Goal: Task Accomplishment & Management: Use online tool/utility

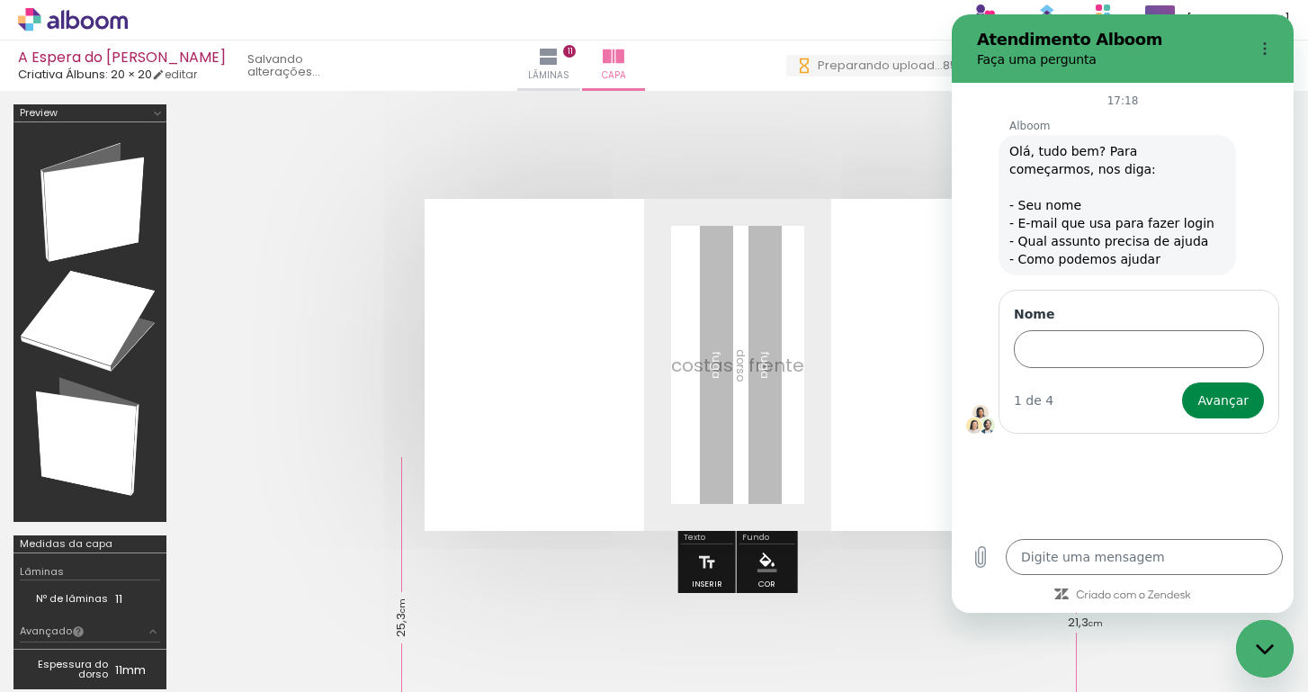
type textarea "x"
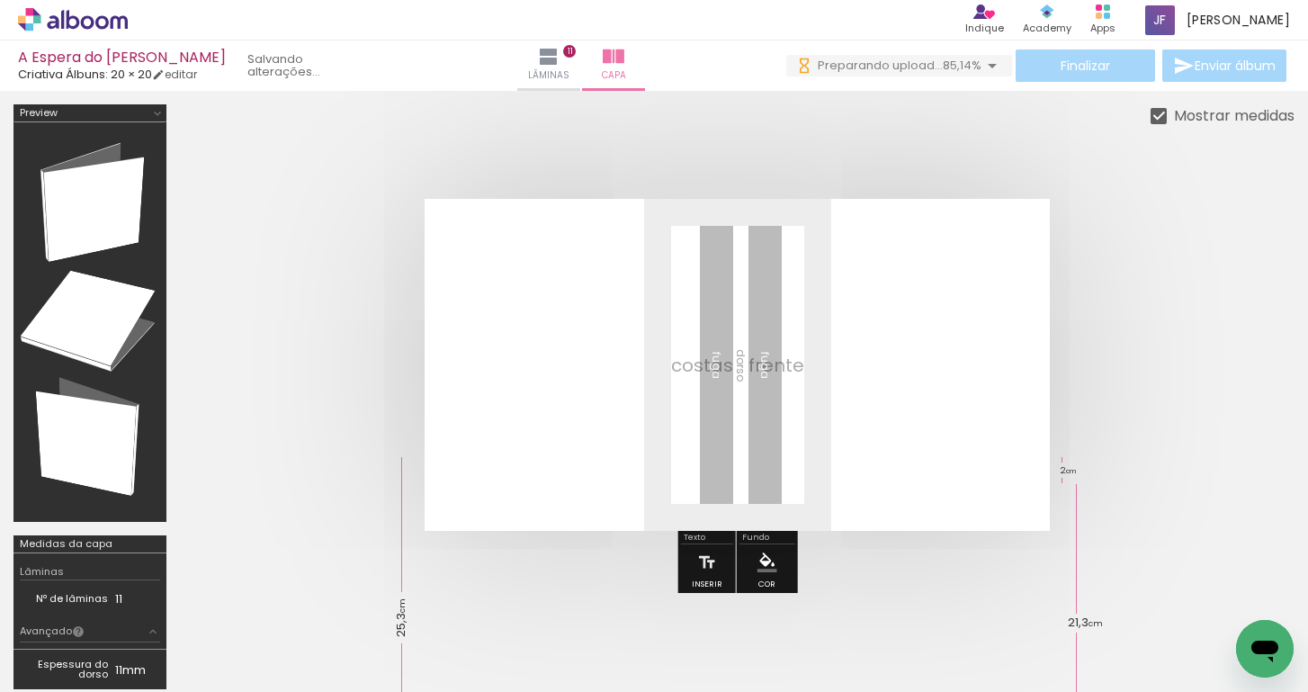
click at [884, 368] on quentale-layouter at bounding box center [736, 365] width 625 height 332
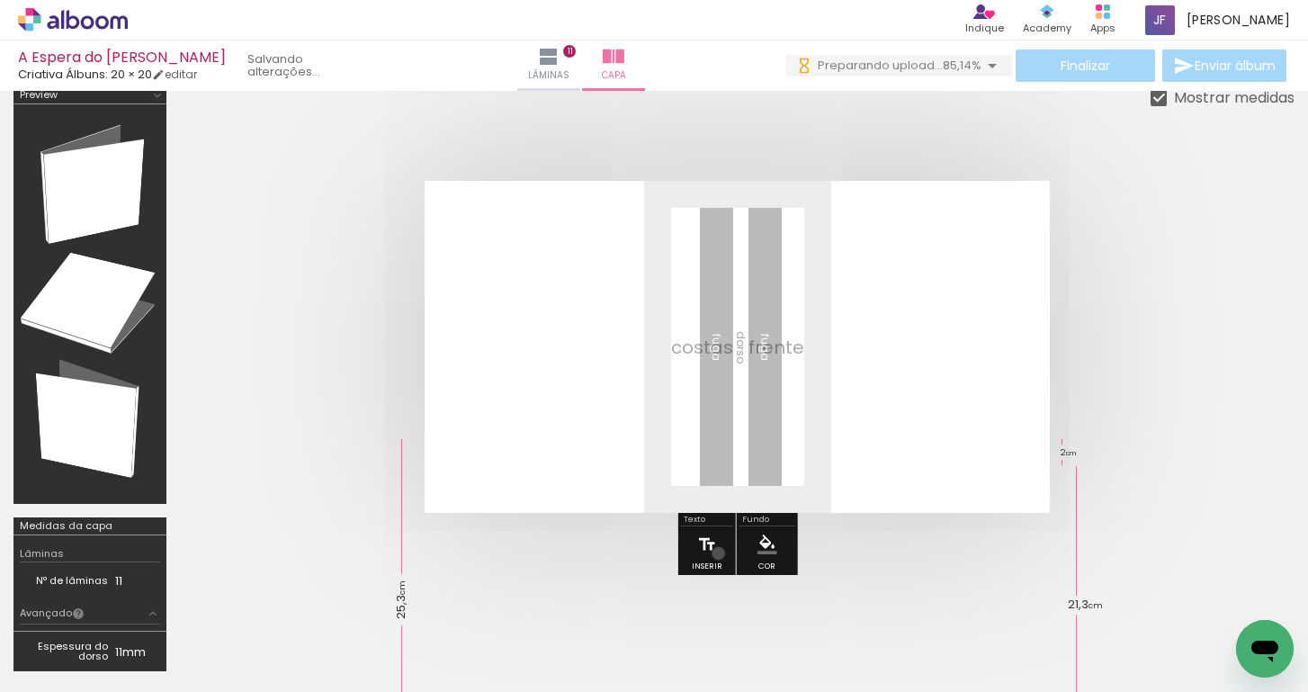
click at [719, 554] on paper-button "Inserir" at bounding box center [707, 549] width 40 height 46
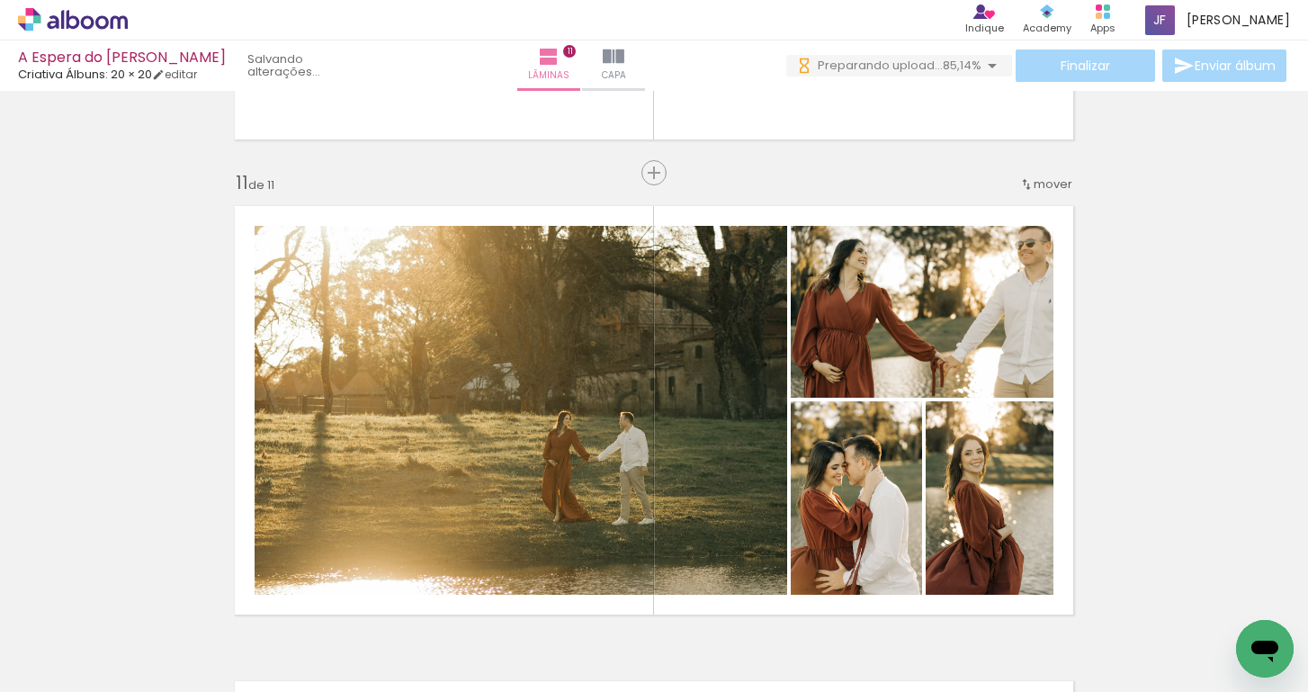
scroll to position [4632, 0]
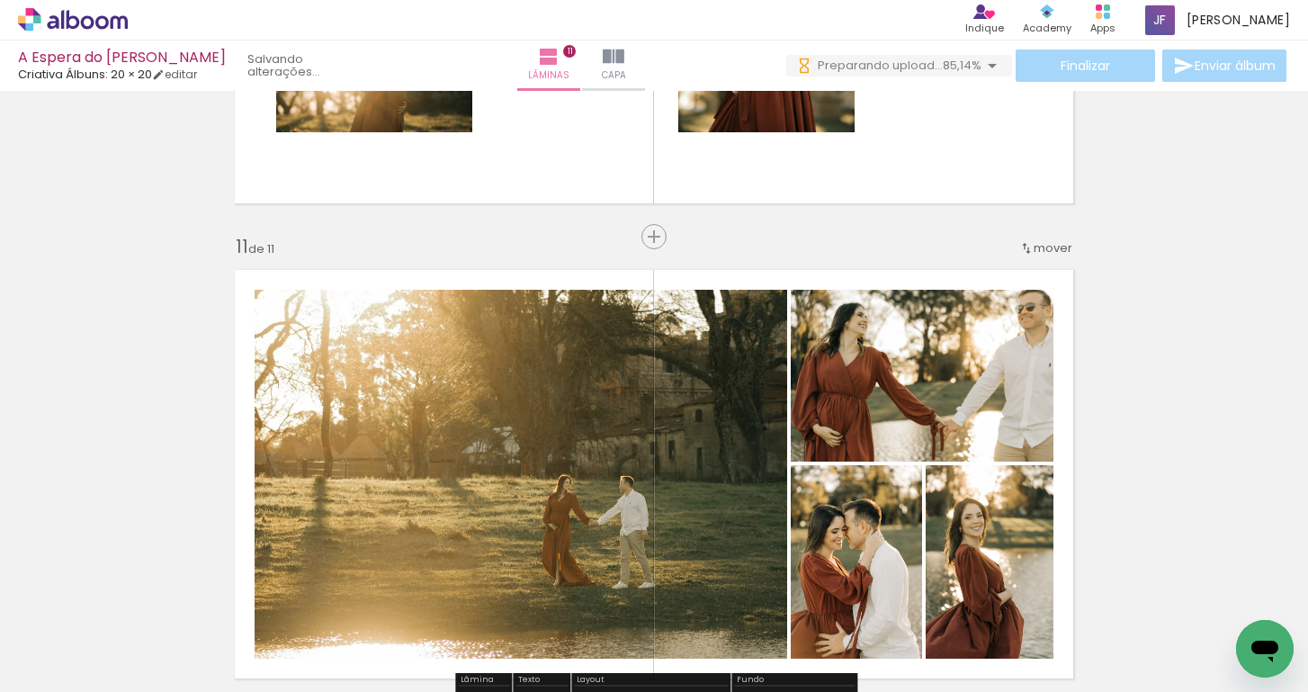
click at [834, 281] on quentale-layouter at bounding box center [654, 474] width 860 height 430
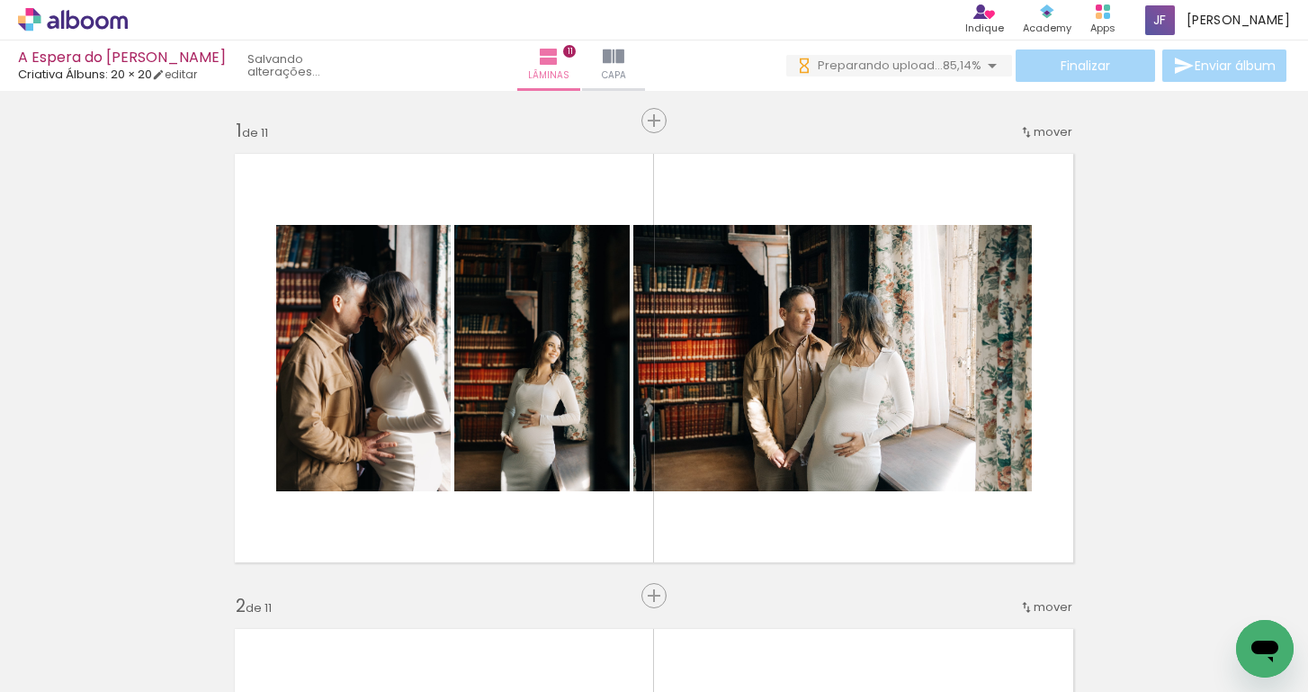
scroll to position [0, 0]
click at [991, 69] on iron-icon at bounding box center [992, 66] width 22 height 22
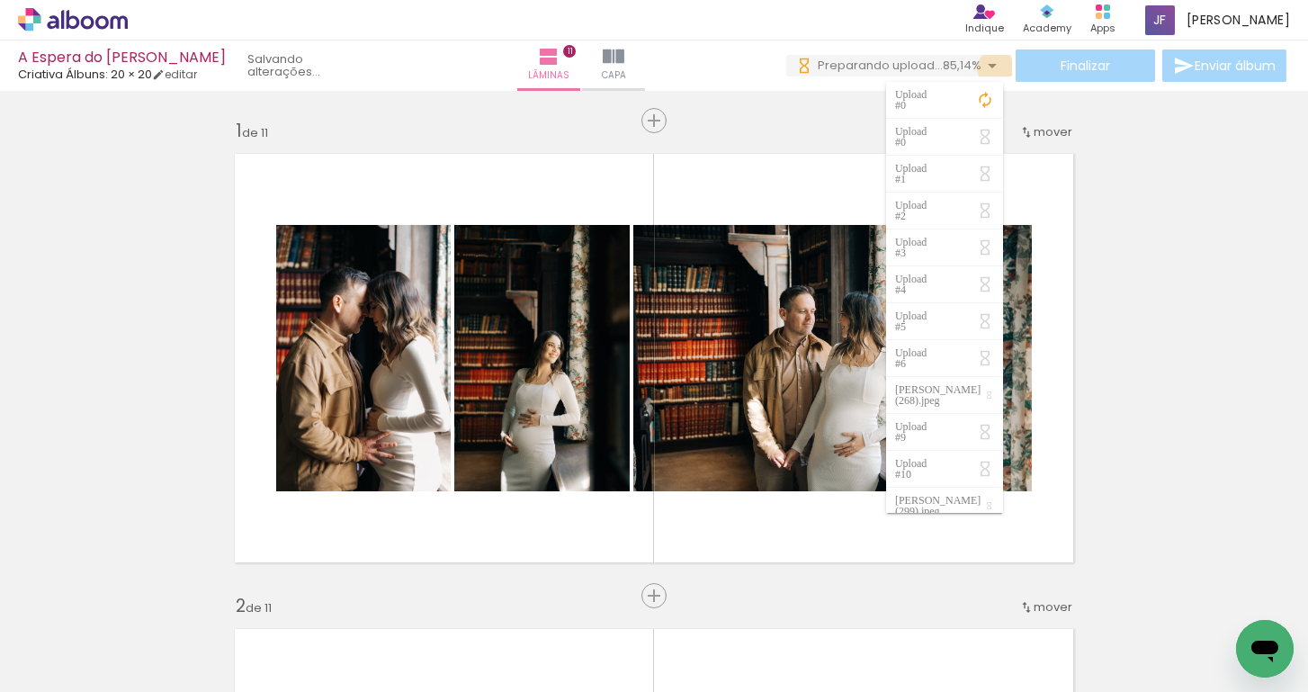
click at [991, 68] on iron-icon at bounding box center [992, 66] width 22 height 22
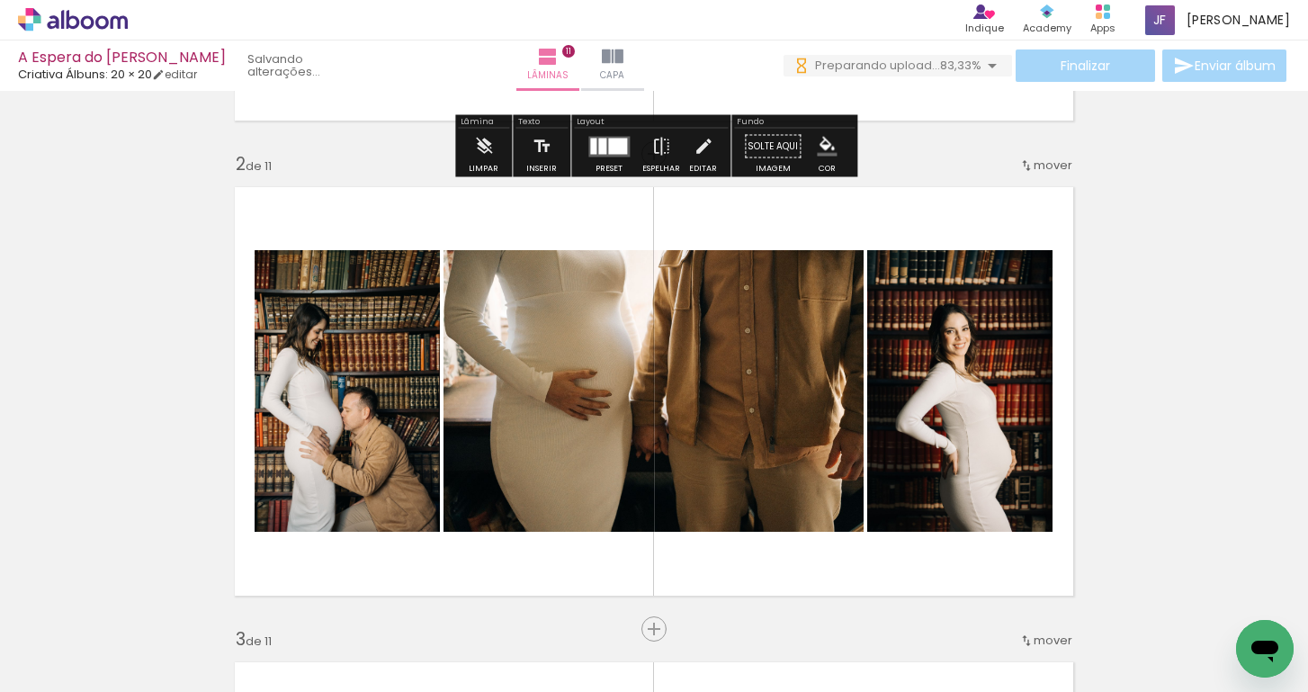
scroll to position [520, 0]
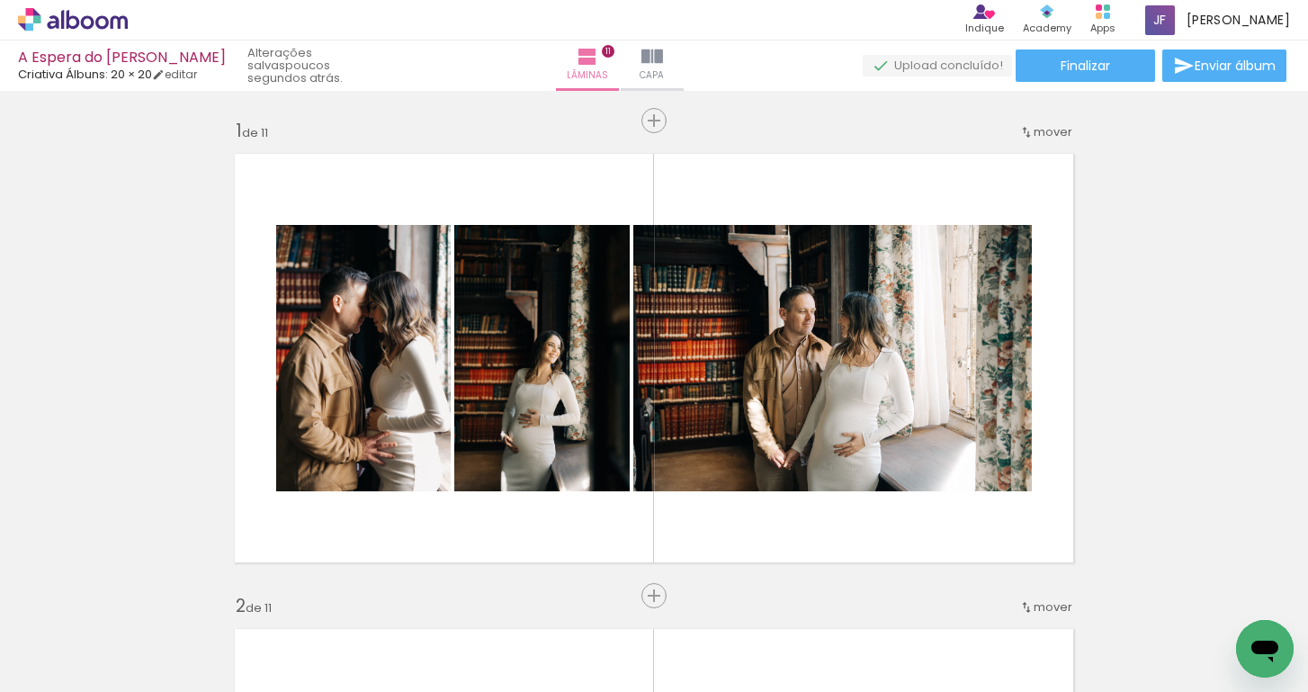
scroll to position [0, 6381]
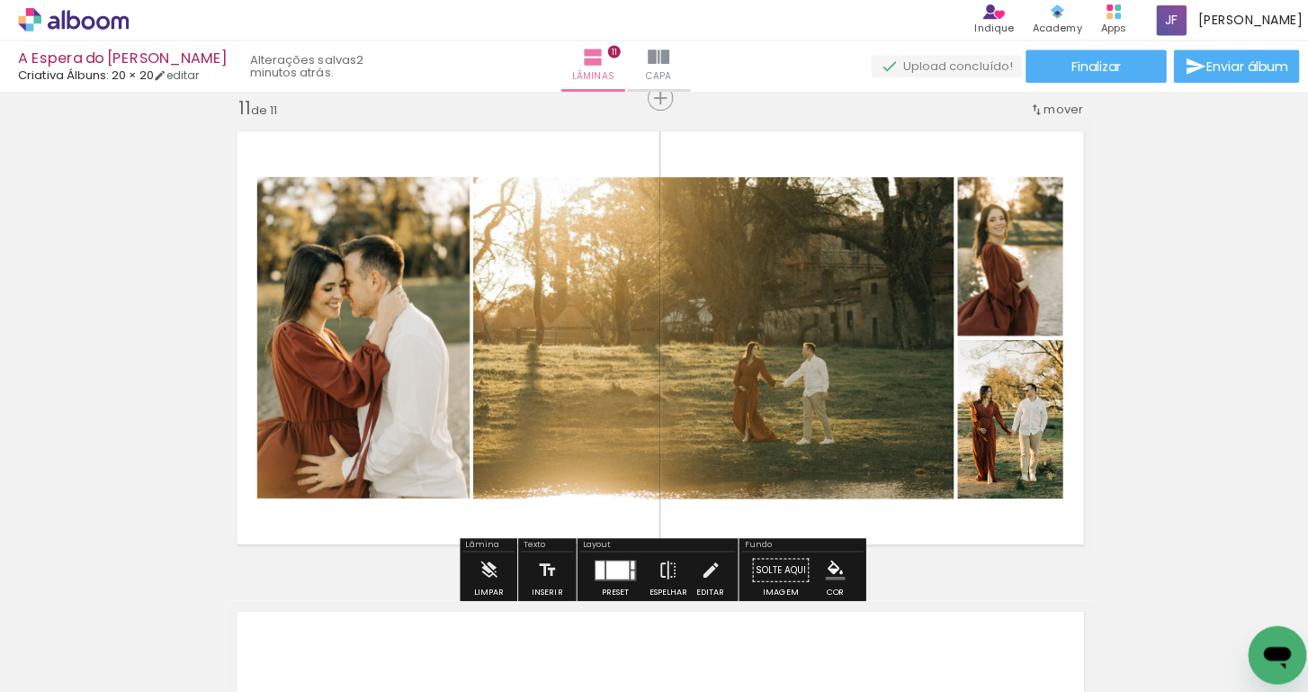
scroll to position [4800, 0]
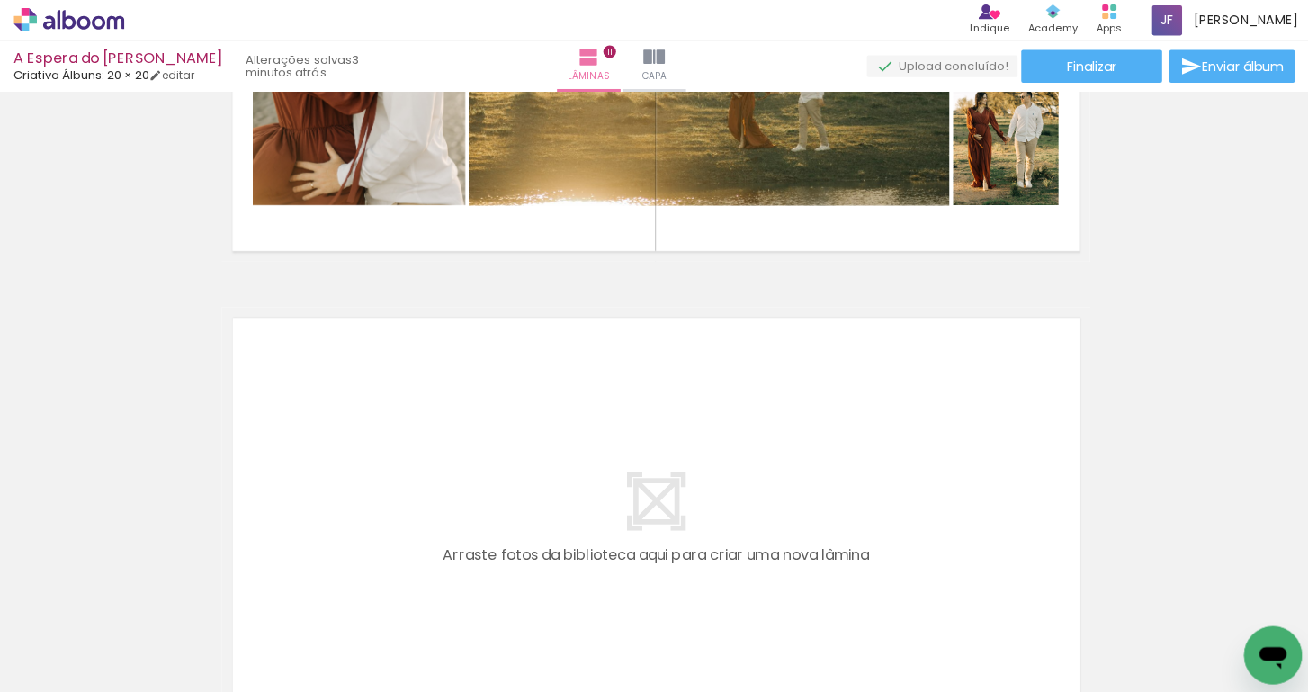
scroll to position [4984, 0]
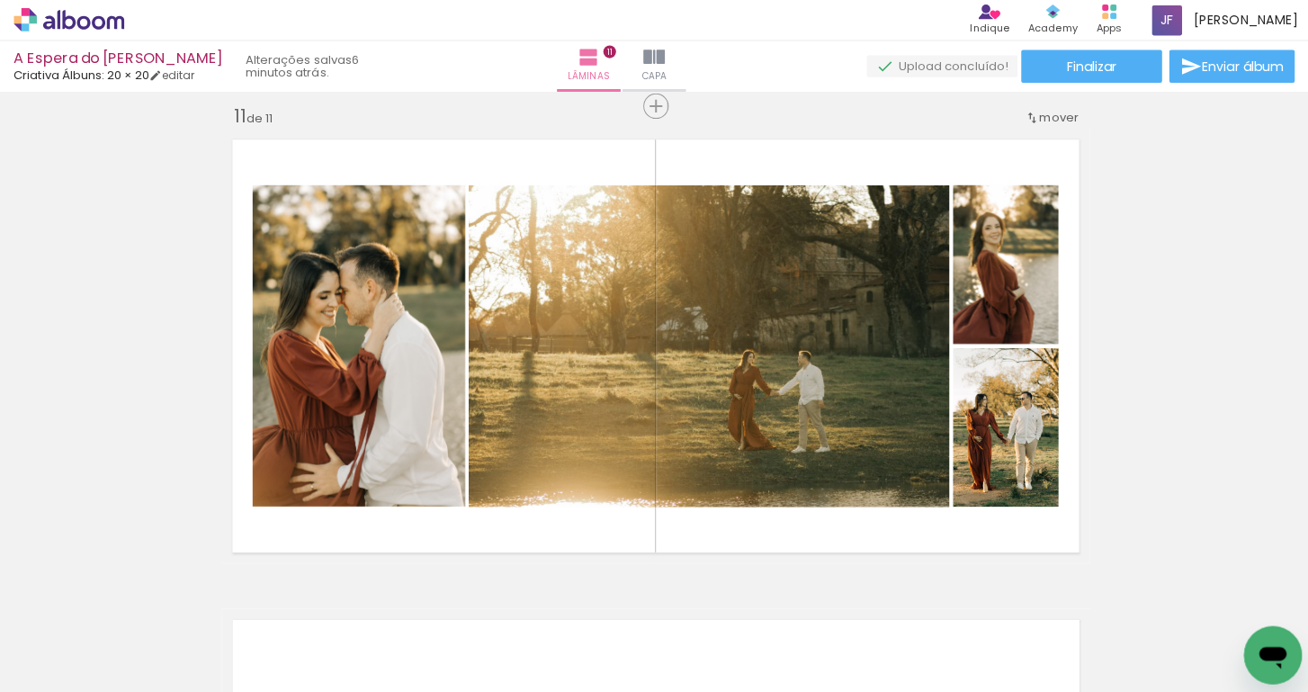
scroll to position [4764, 0]
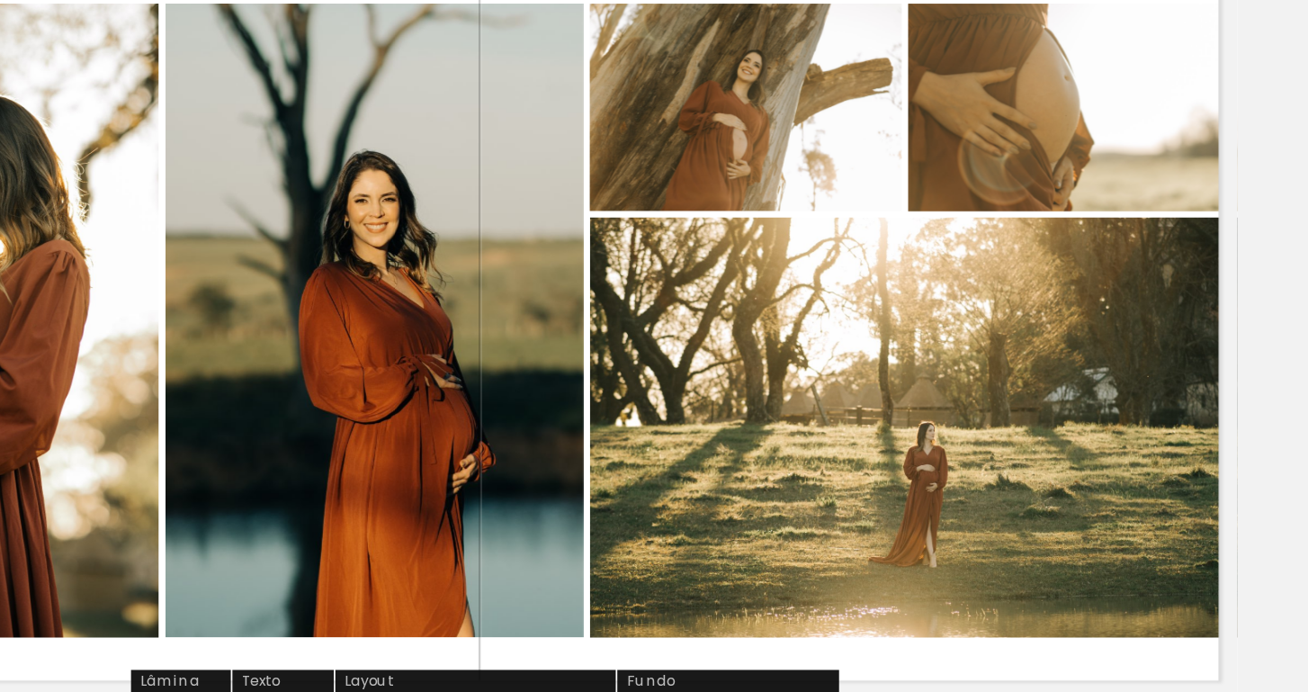
scroll to position [4309, 0]
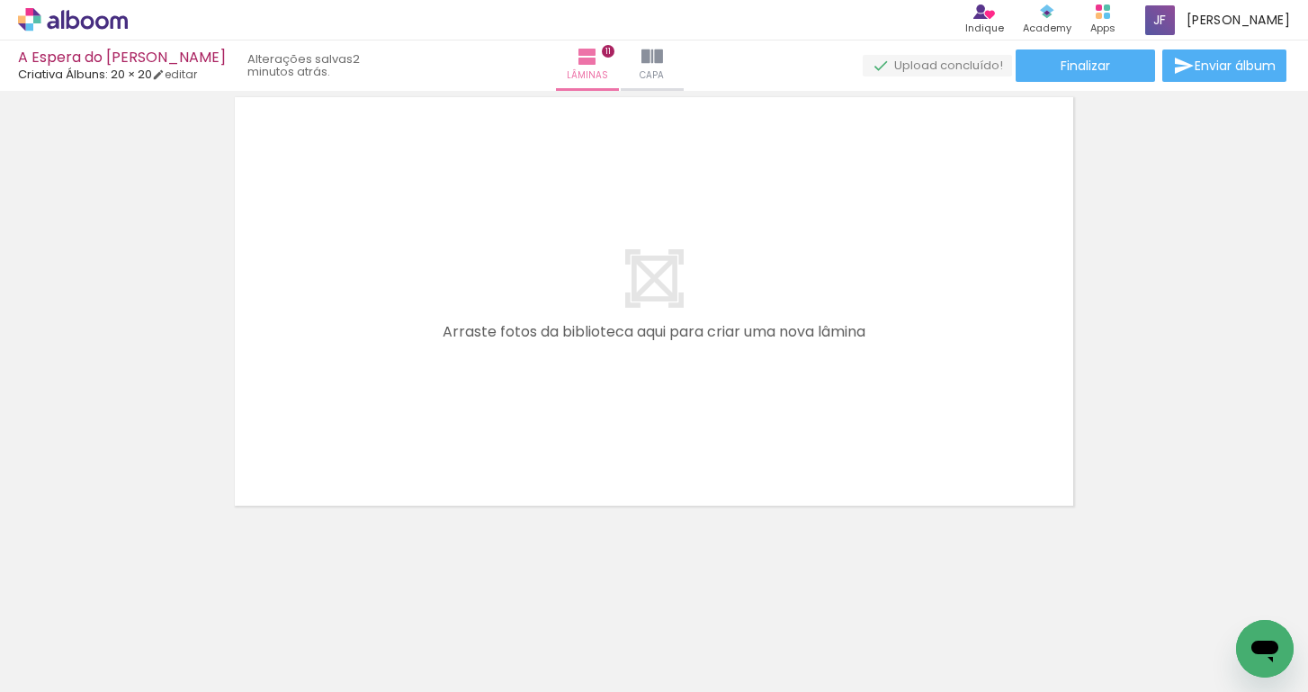
scroll to position [5280, 0]
